Goal: Use online tool/utility: Utilize a website feature to perform a specific function

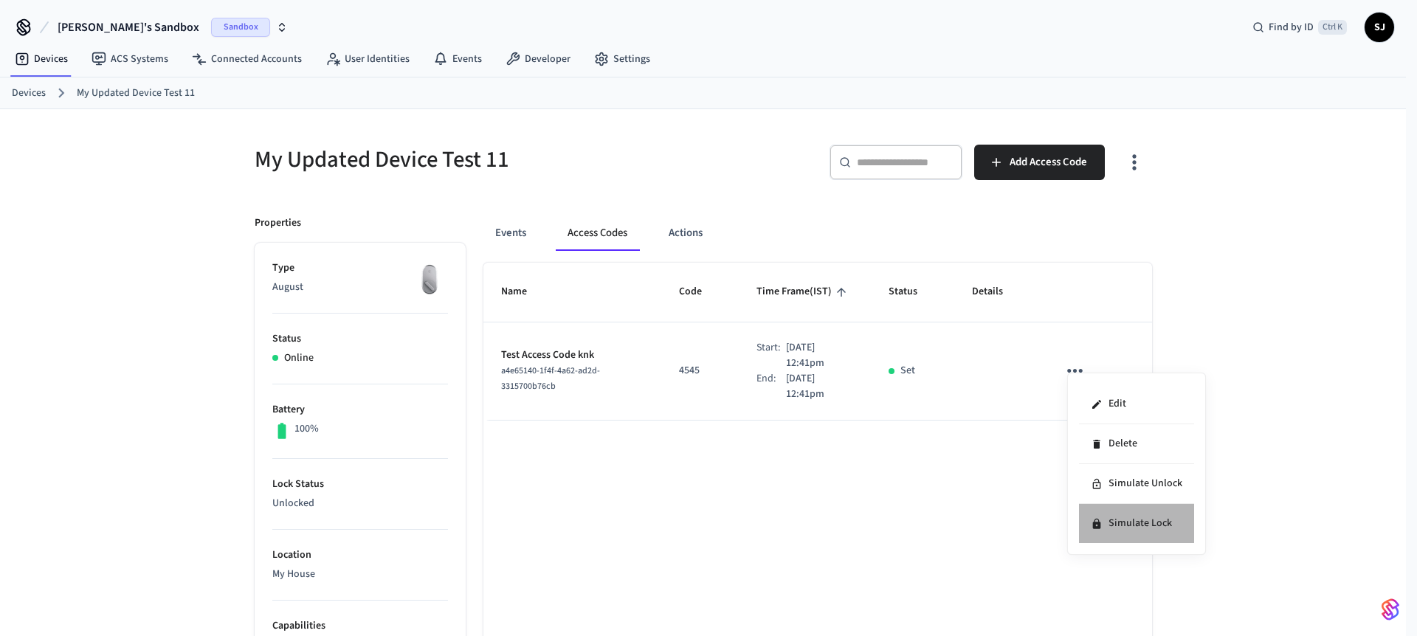
click at [1151, 517] on li "Simulate Lock" at bounding box center [1136, 523] width 115 height 39
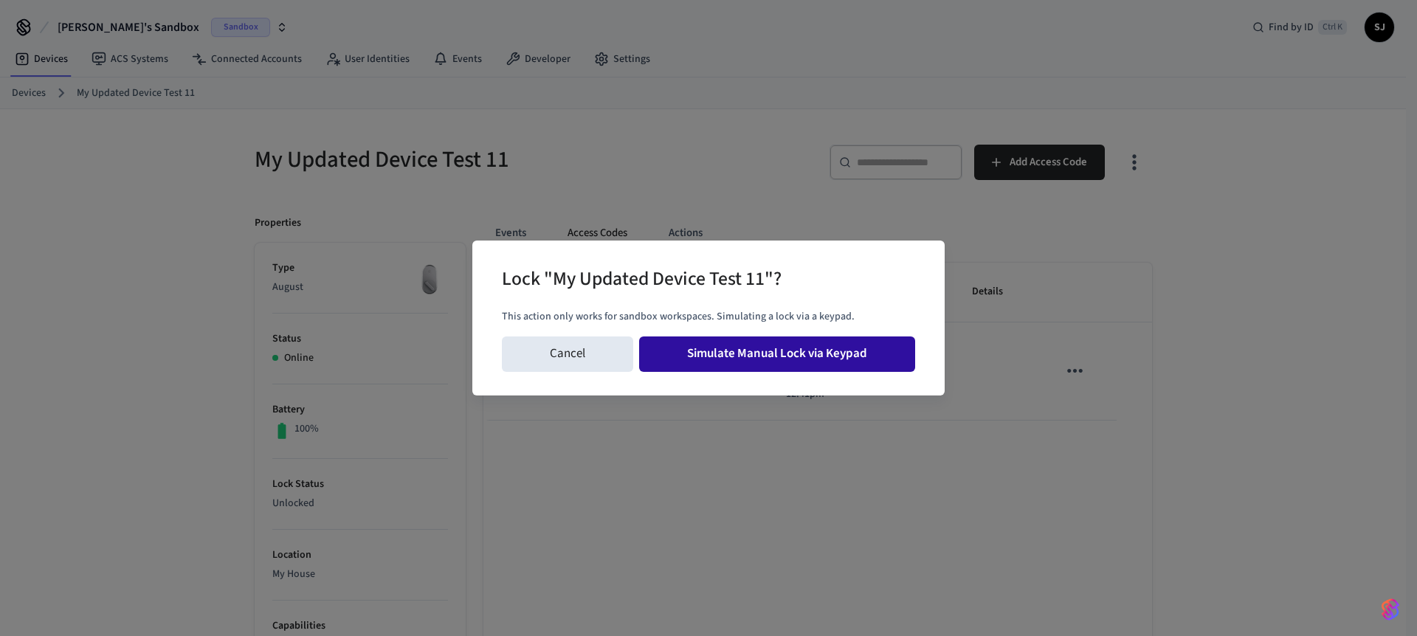
click at [802, 350] on button "Simulate Manual Lock via Keypad" at bounding box center [777, 354] width 276 height 35
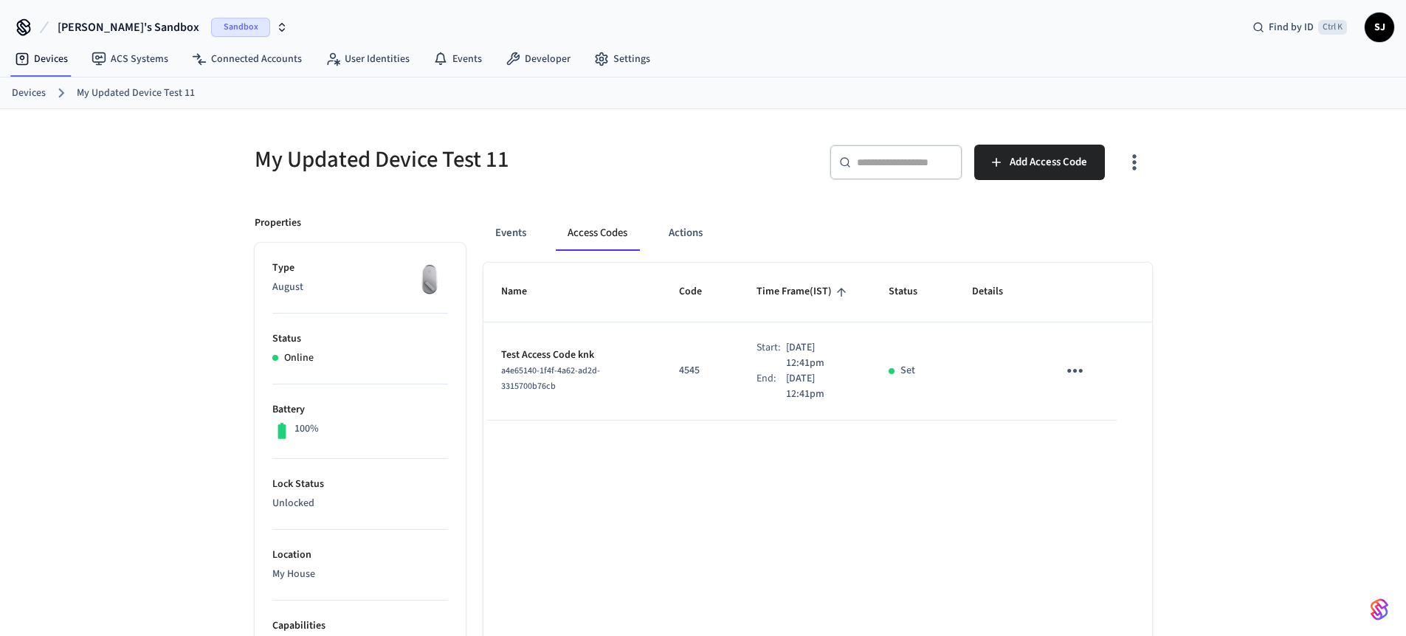
click at [1075, 365] on icon "sticky table" at bounding box center [1074, 370] width 23 height 23
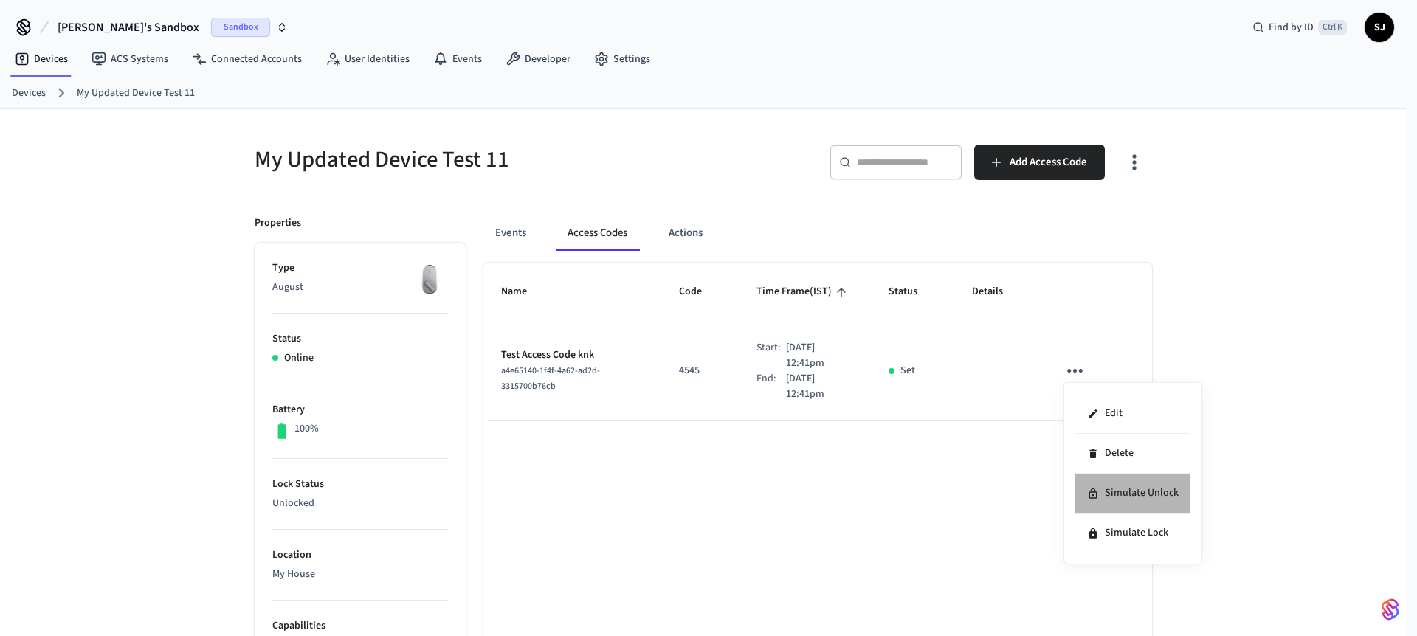
click at [1120, 495] on li "Simulate Unlock" at bounding box center [1132, 494] width 115 height 40
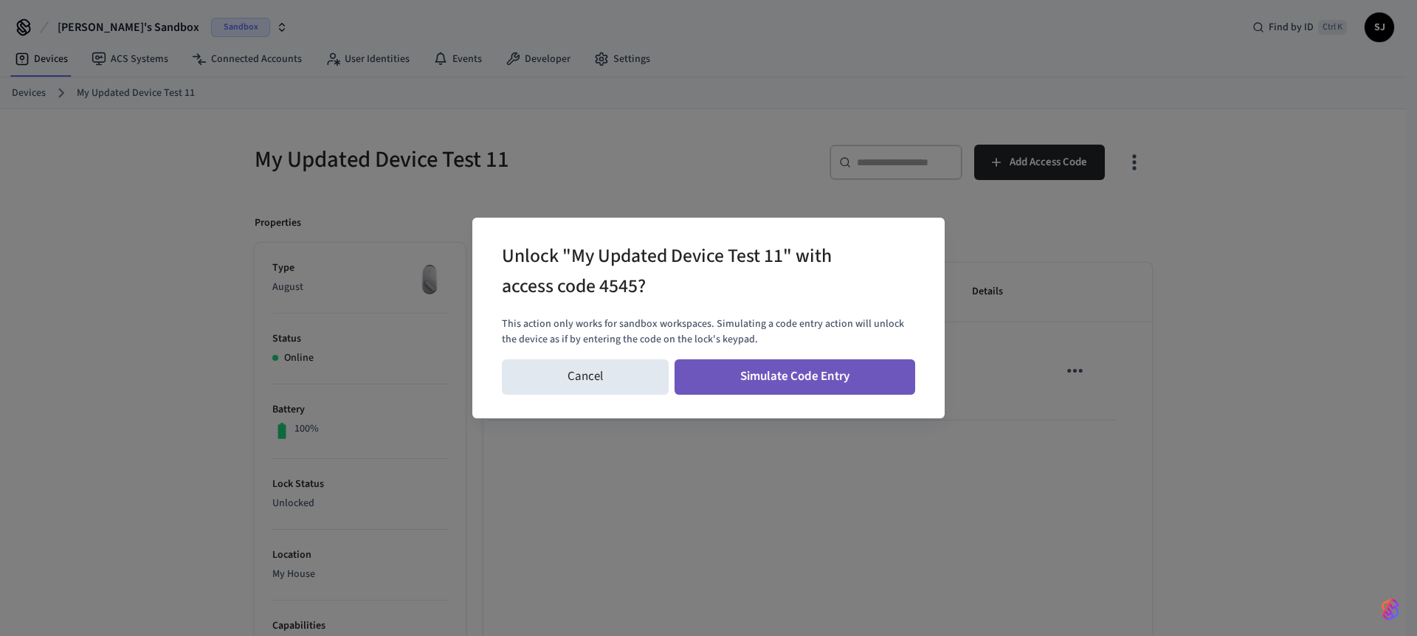
click at [829, 380] on button "Simulate Code Entry" at bounding box center [795, 376] width 241 height 35
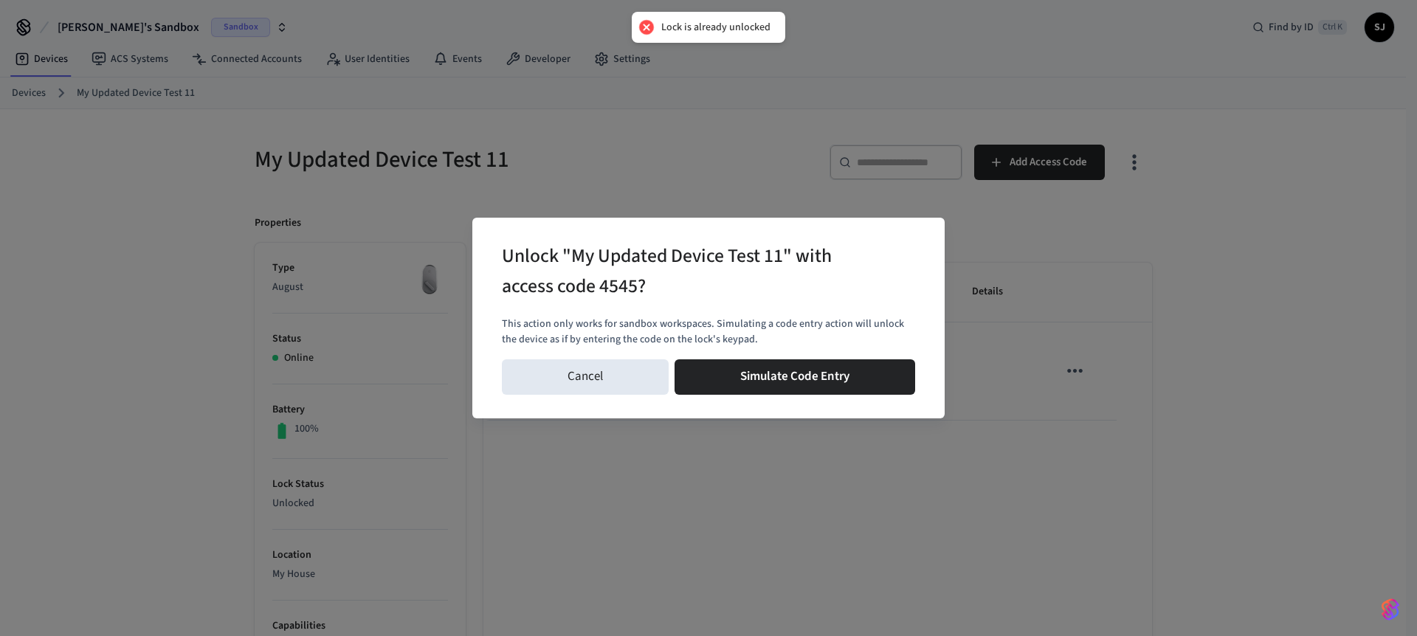
click at [986, 317] on div "Unlock "My Updated Device Test 11" with access code 4545? This action only work…" at bounding box center [708, 318] width 1417 height 636
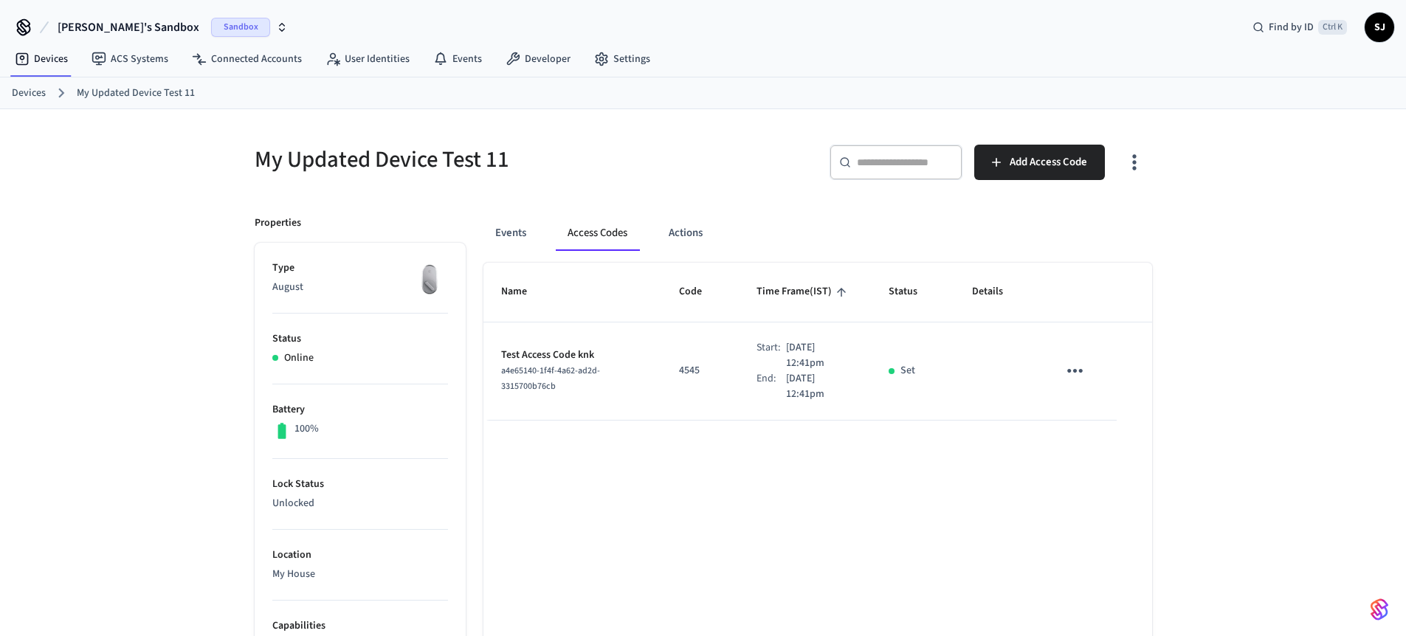
click at [1070, 364] on icon "sticky table" at bounding box center [1074, 370] width 23 height 23
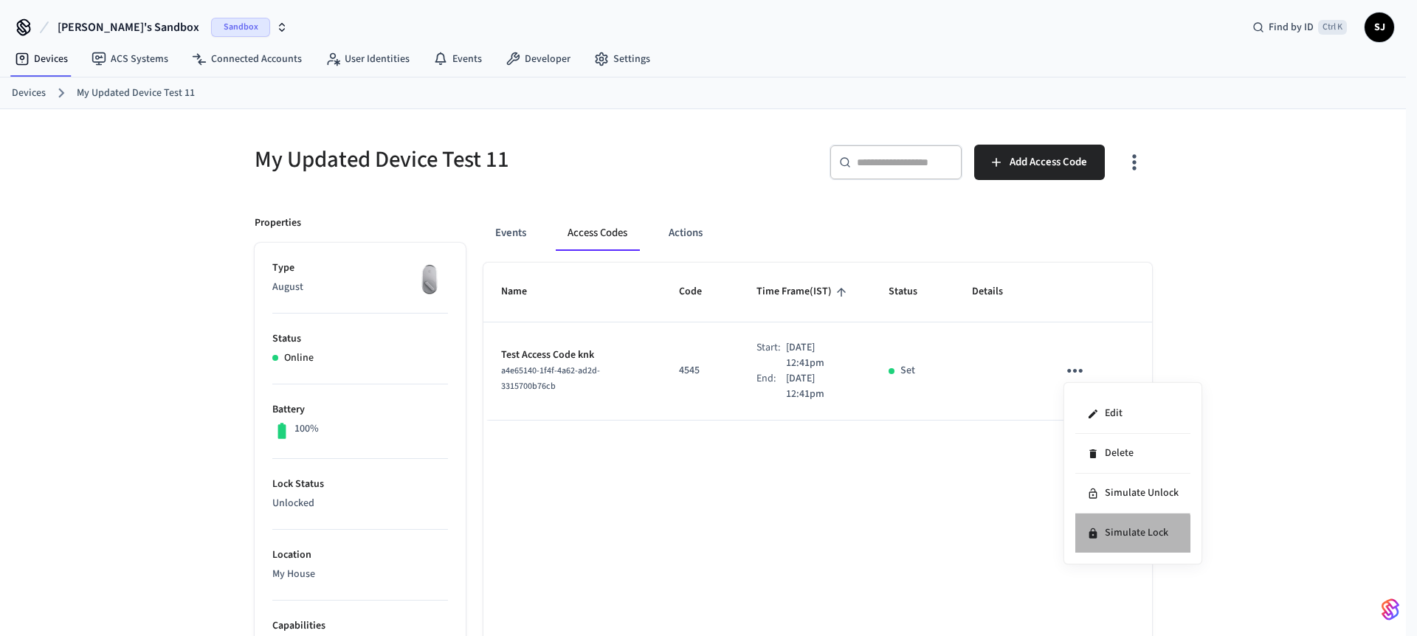
click at [1108, 545] on li "Simulate Lock" at bounding box center [1132, 533] width 115 height 39
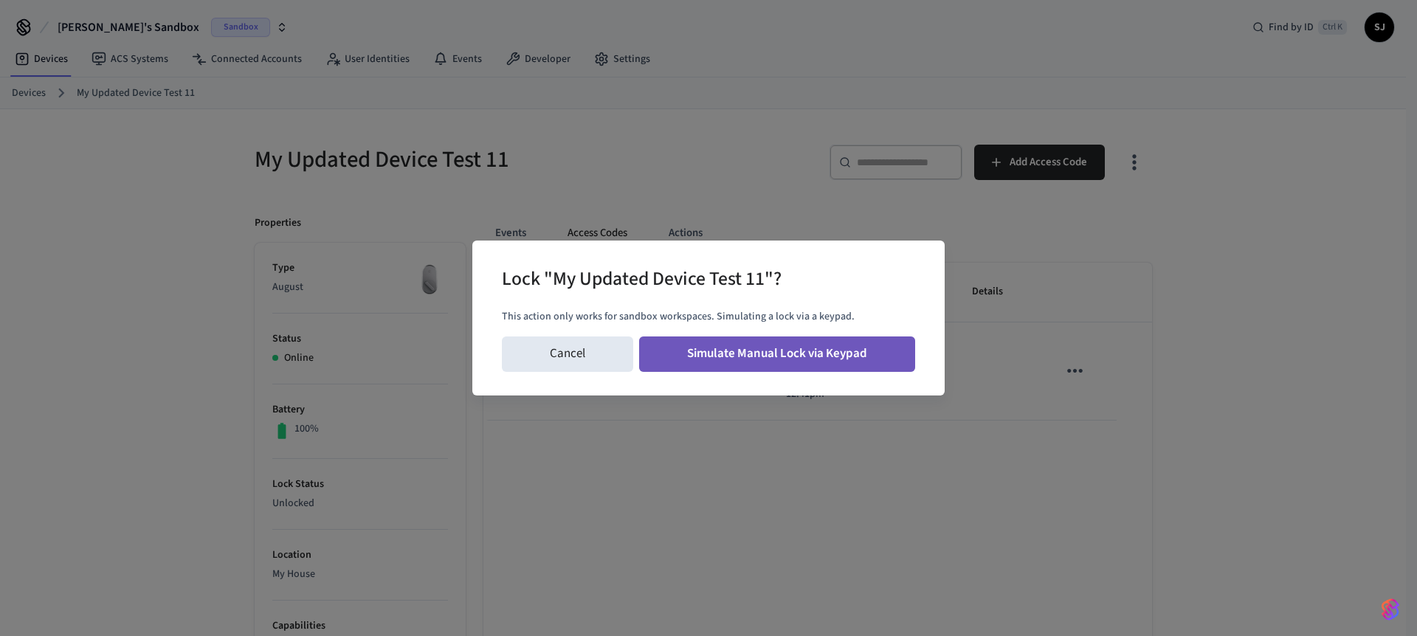
click at [824, 350] on button "Simulate Manual Lock via Keypad" at bounding box center [777, 354] width 276 height 35
